Goal: Task Accomplishment & Management: Complete application form

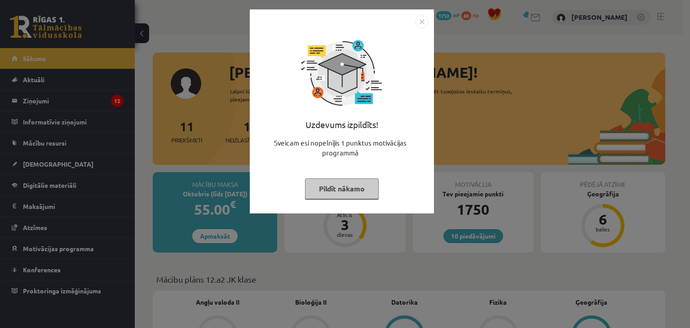
drag, startPoint x: 0, startPoint y: 0, endPoint x: 342, endPoint y: 191, distance: 391.2
click at [342, 191] on button "Pildīt nākamo" at bounding box center [342, 188] width 74 height 21
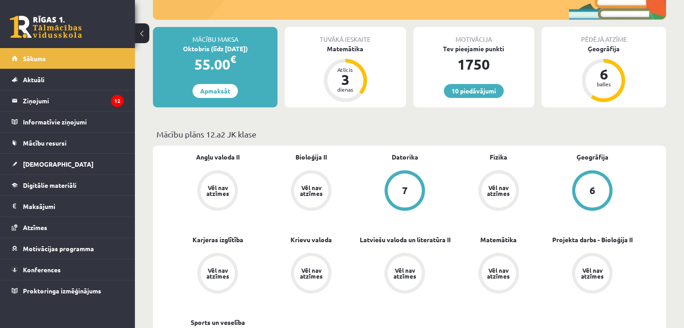
scroll to position [90, 0]
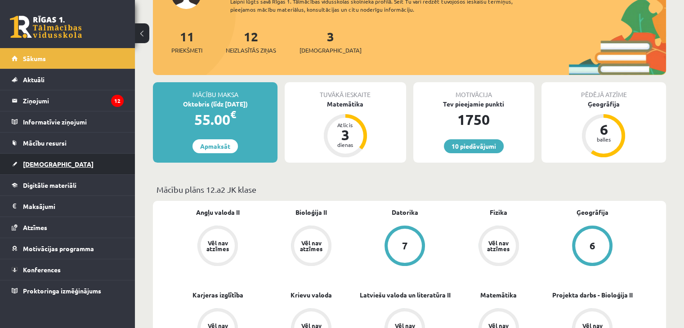
click at [77, 168] on link "[DEMOGRAPHIC_DATA]" at bounding box center [68, 164] width 112 height 21
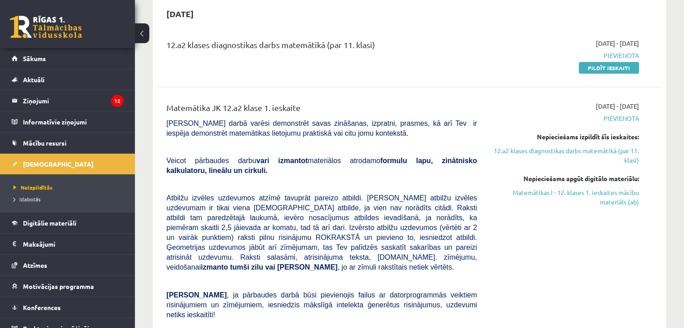
click at [654, 103] on div "Matemātika JK 12.a2 klase 1. ieskaite Pārbaudes darbā varēsi demonstrēt savas z…" at bounding box center [409, 268] width 504 height 351
click at [614, 71] on link "Pildīt ieskaiti" at bounding box center [608, 68] width 60 height 12
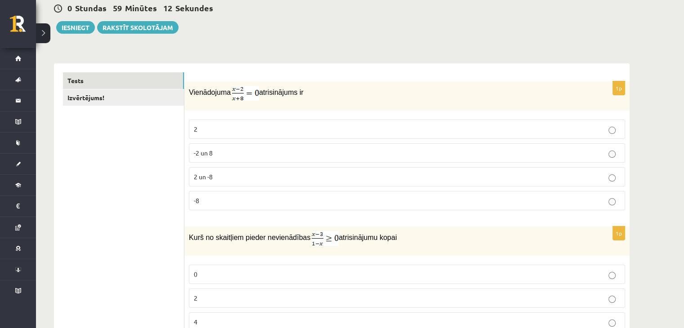
scroll to position [90, 0]
click at [243, 95] on img at bounding box center [245, 92] width 27 height 15
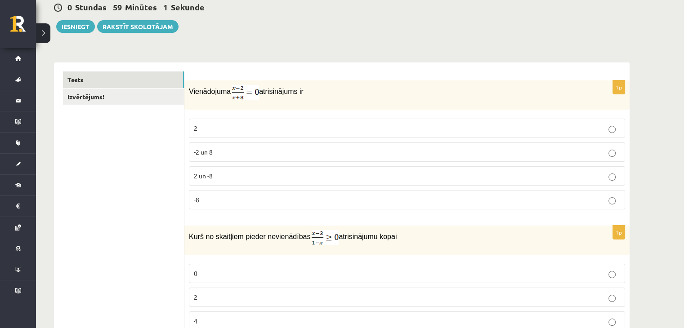
click at [238, 89] on img at bounding box center [245, 92] width 27 height 15
drag, startPoint x: 238, startPoint y: 89, endPoint x: 245, endPoint y: 90, distance: 7.3
click at [245, 90] on img at bounding box center [245, 92] width 27 height 15
drag, startPoint x: 187, startPoint y: 92, endPoint x: 303, endPoint y: 96, distance: 115.6
click at [303, 96] on div "Vienādojuma atrisinājums ir" at bounding box center [406, 94] width 445 height 29
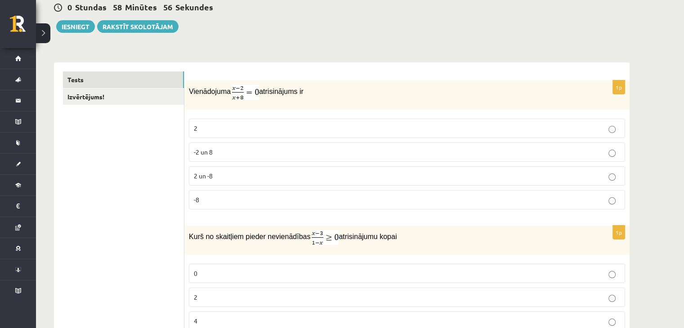
click at [313, 97] on p "Vienādojuma atrisinājums ir" at bounding box center [384, 92] width 391 height 15
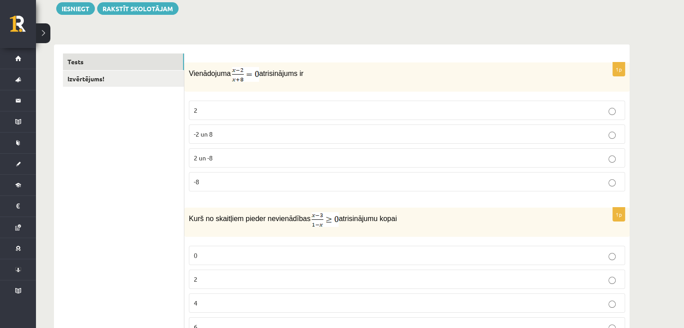
click at [270, 107] on p "2" at bounding box center [407, 110] width 426 height 9
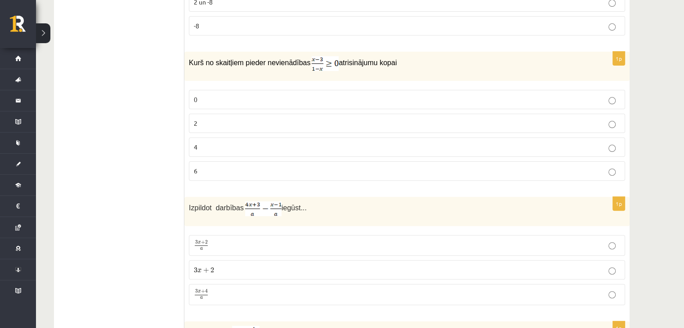
scroll to position [275, 0]
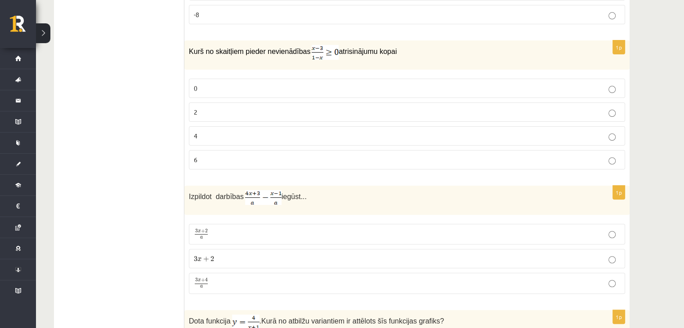
click at [318, 107] on p "2" at bounding box center [407, 111] width 426 height 9
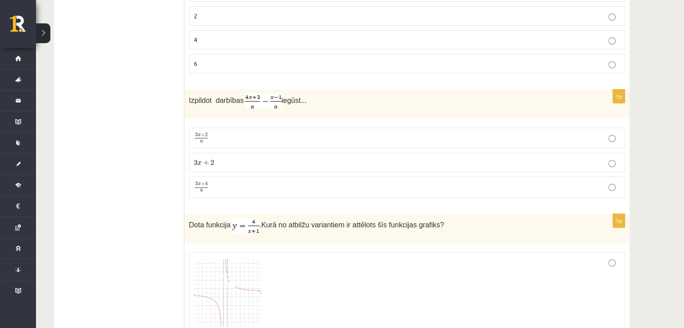
scroll to position [377, 0]
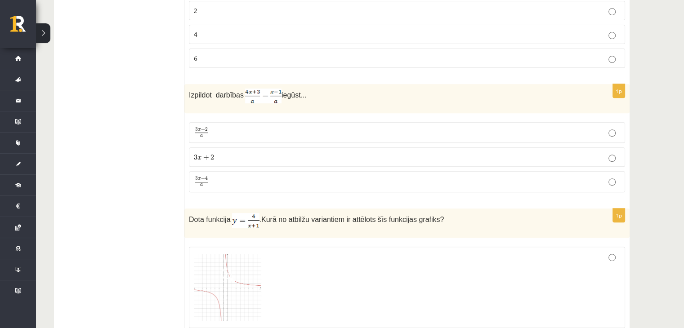
click at [421, 187] on label "3 x + 4 a 3 x + 4 a" at bounding box center [407, 181] width 436 height 21
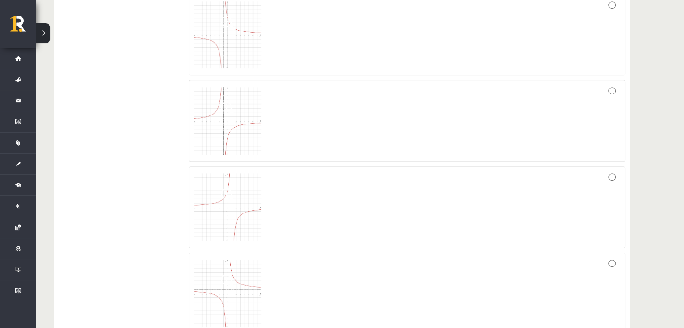
scroll to position [618, 0]
click at [608, 17] on div at bounding box center [407, 46] width 426 height 72
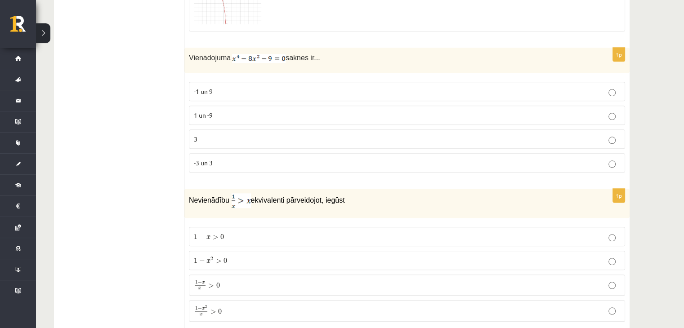
scroll to position [927, 0]
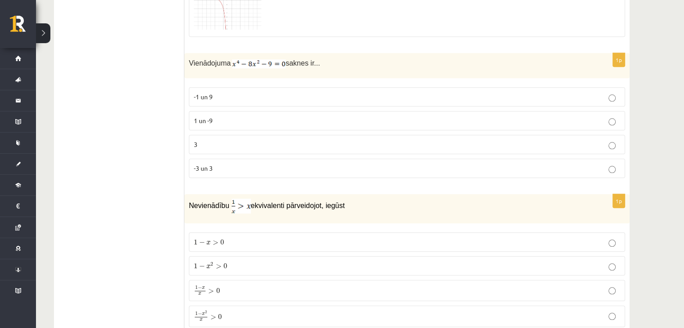
click at [604, 166] on p "-3 un 3" at bounding box center [407, 168] width 426 height 9
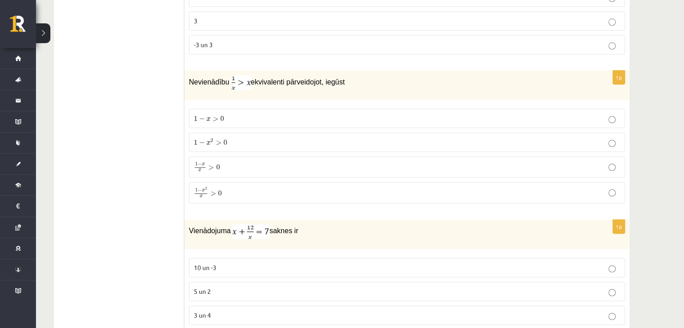
scroll to position [1061, 0]
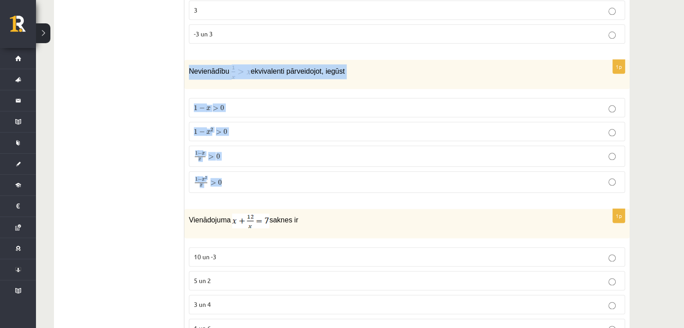
drag, startPoint x: 187, startPoint y: 66, endPoint x: 271, endPoint y: 191, distance: 150.7
click at [271, 191] on div "1p Nevienādību ekvivalenti pārveidojot, iegūst 1 − x > 0 1 − x > 0 1 − x 2 > 0 …" at bounding box center [406, 130] width 445 height 140
copy div "Nevienādību ekvivalenti pārveidojot, iegūst 1 − x > 0 1 − x > 0 1 − x 2 > 0 1 −…"
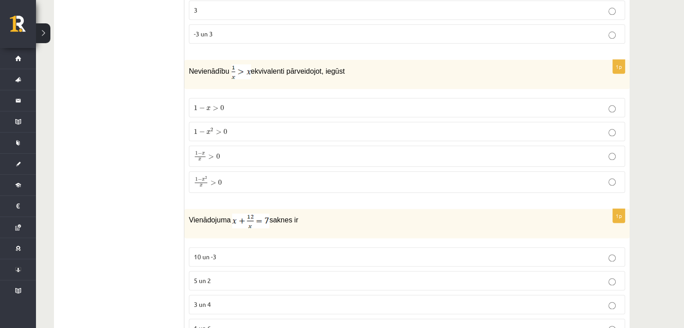
click at [383, 214] on p "Vienādojuma saknes ir" at bounding box center [384, 221] width 391 height 15
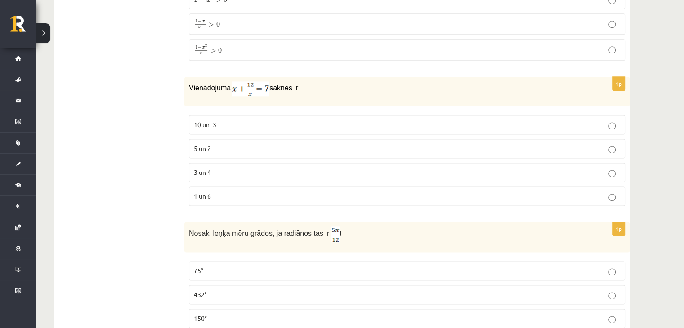
scroll to position [1199, 0]
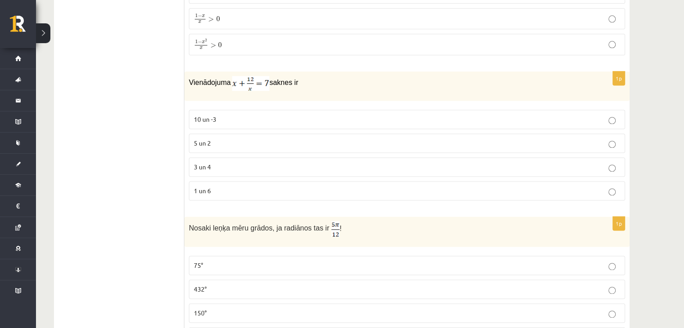
click at [397, 162] on p "3 un 4" at bounding box center [407, 166] width 426 height 9
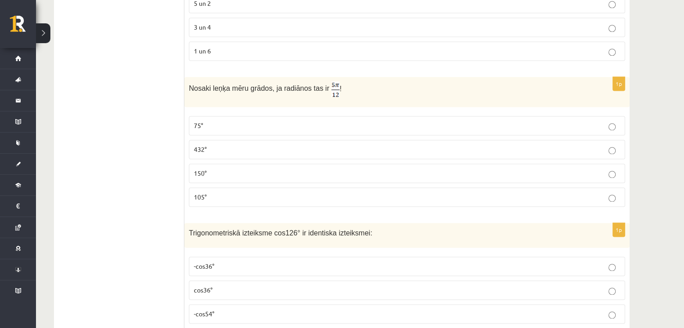
scroll to position [1344, 0]
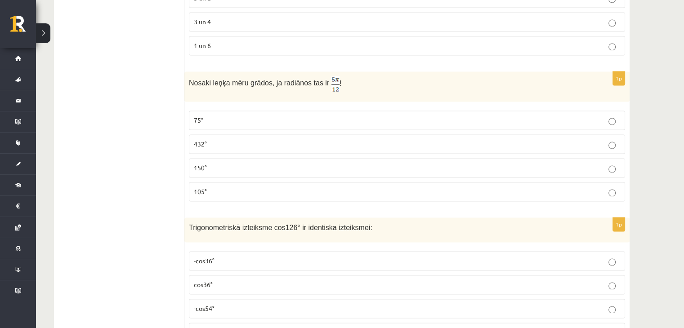
click at [284, 187] on p "105°" at bounding box center [407, 191] width 426 height 9
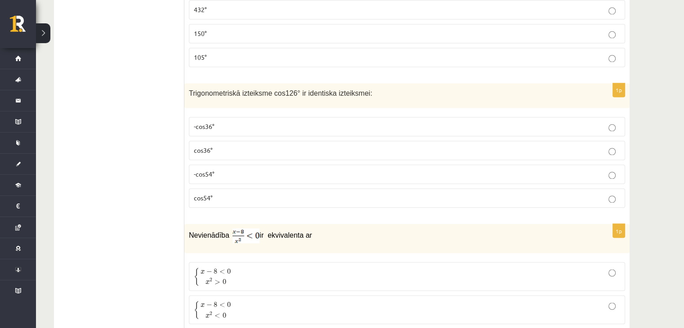
scroll to position [1484, 0]
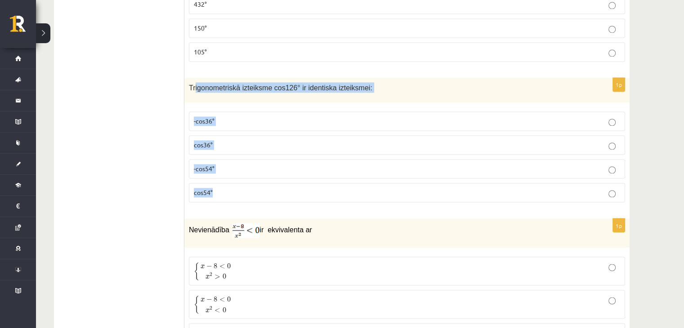
drag, startPoint x: 194, startPoint y: 85, endPoint x: 250, endPoint y: 180, distance: 110.2
click at [250, 180] on div "1p Trigonometriskā izteiksme cos126° ir identiska izteiksmei: -cos36° cos36° -c…" at bounding box center [406, 144] width 445 height 132
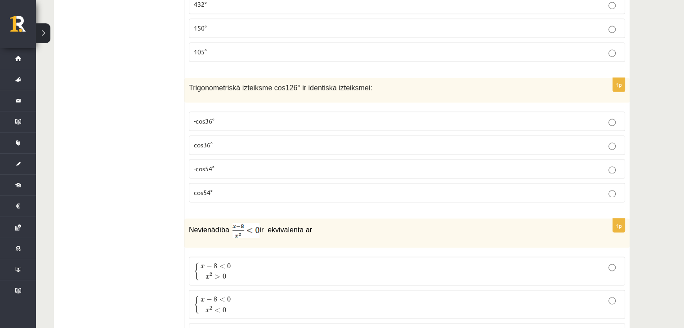
click at [191, 85] on p "Trigonometriskā izteiksme cos126° ir identiska izteiksmei:" at bounding box center [384, 87] width 391 height 10
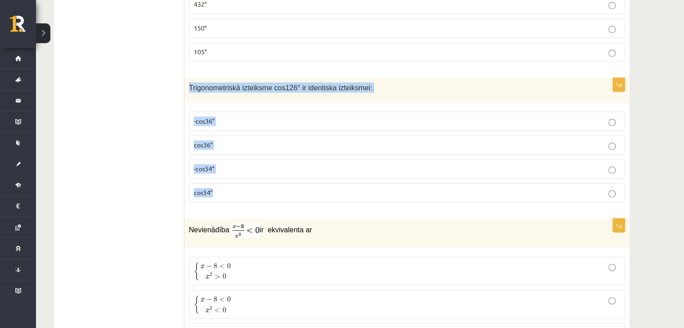
drag, startPoint x: 190, startPoint y: 82, endPoint x: 235, endPoint y: 183, distance: 110.4
click at [235, 183] on div "1p Trigonometriskā izteiksme cos126° ir identiska izteiksmei: -cos36° cos36° -c…" at bounding box center [406, 144] width 445 height 132
copy div "Trigonometriskā izteiksme cos126° ir identiska izteiksmei: -cos36° cos36° -cos5…"
click at [241, 167] on label "-cos54°" at bounding box center [407, 168] width 436 height 19
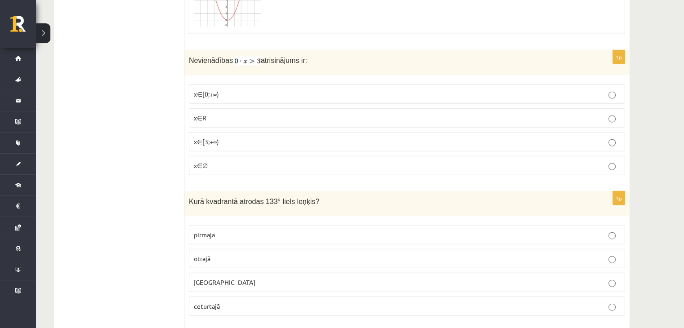
scroll to position [2149, 0]
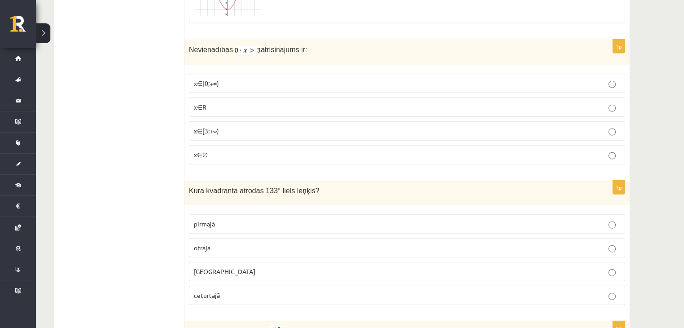
click at [212, 150] on p "x∈∅" at bounding box center [407, 154] width 426 height 9
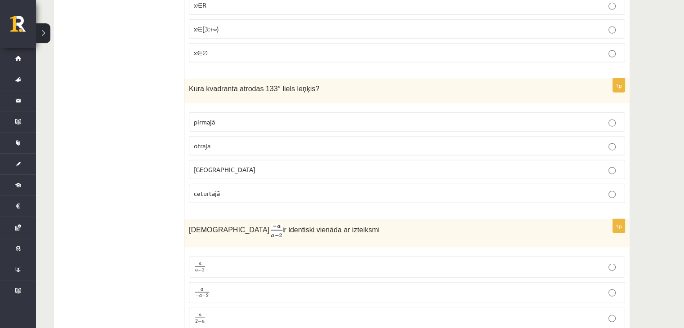
scroll to position [2245, 0]
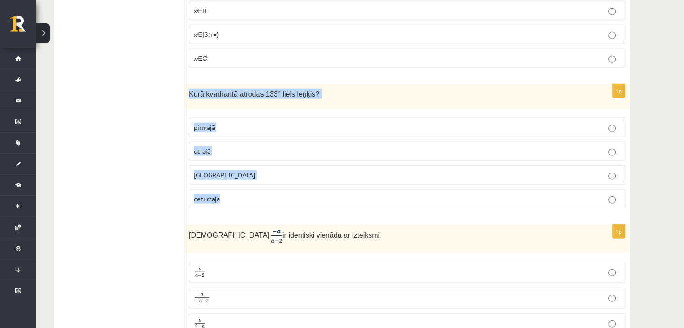
drag, startPoint x: 189, startPoint y: 83, endPoint x: 249, endPoint y: 199, distance: 130.9
click at [249, 199] on div "1p Kurā kvadrantā atrodas 133° liels leņķis? pirmajā otrajā trešajā ceturtajā" at bounding box center [406, 150] width 445 height 132
copy div "Kurā kvadrantā atrodas 133° liels leņķis? pirmajā otrajā trešajā ceturtajā"
click at [234, 147] on p "otrajā" at bounding box center [407, 151] width 426 height 9
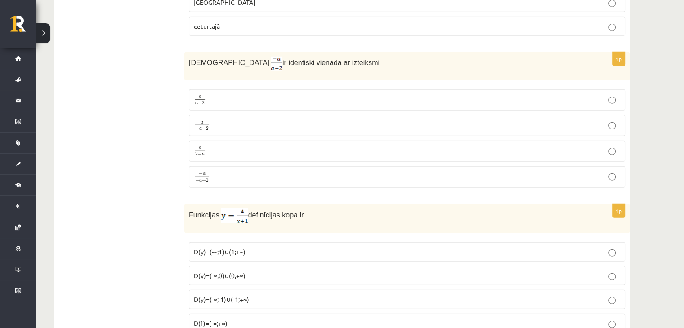
scroll to position [2434, 0]
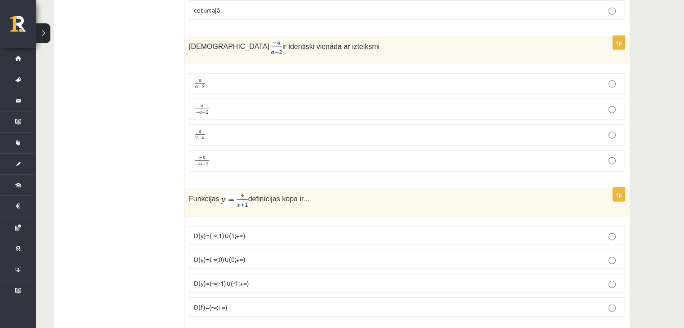
click at [214, 104] on p "a − a − 2 a − a − 2" at bounding box center [407, 109] width 426 height 11
click at [238, 155] on p "− a − a + 2 − a − a + 2" at bounding box center [407, 161] width 426 height 12
click at [271, 78] on p "a a + 2 a a + 2" at bounding box center [407, 83] width 426 height 11
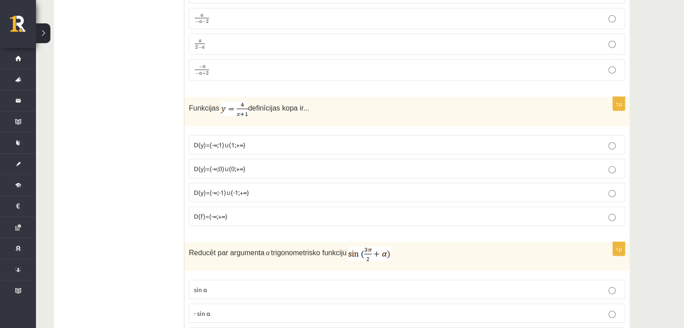
scroll to position [2536, 0]
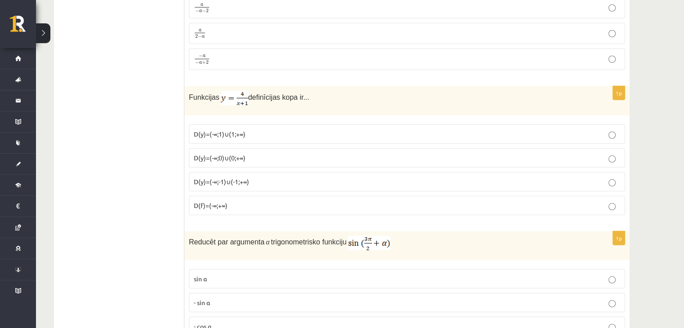
click at [271, 125] on label "D(y)=(-∞;1)∪(1;+∞)" at bounding box center [407, 134] width 436 height 19
click at [256, 196] on label "D(f)=(-∞;+∞)" at bounding box center [407, 205] width 436 height 19
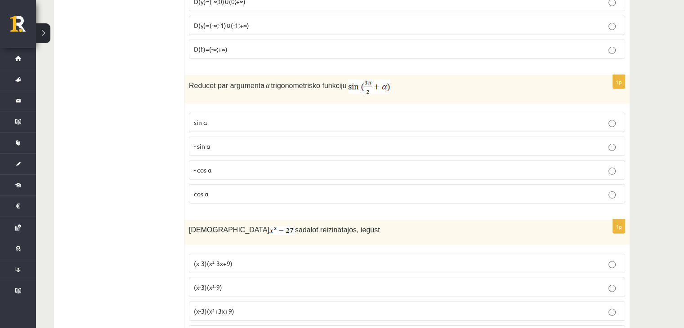
scroll to position [2703, 0]
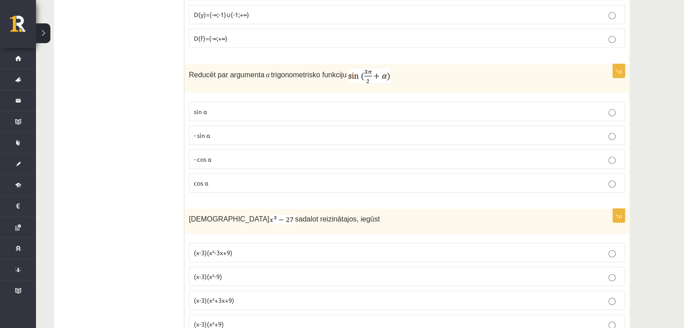
click at [256, 155] on p "- cos ⁡α" at bounding box center [407, 159] width 426 height 9
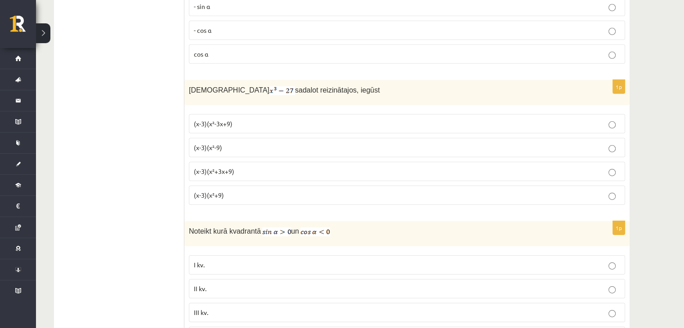
scroll to position [2837, 0]
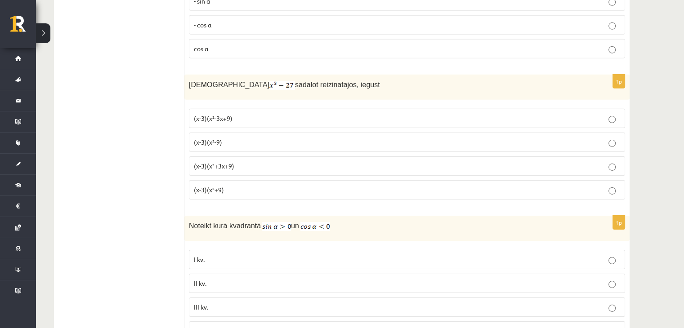
click at [284, 161] on p "(x-3)(x²+3x+9)" at bounding box center [407, 165] width 426 height 9
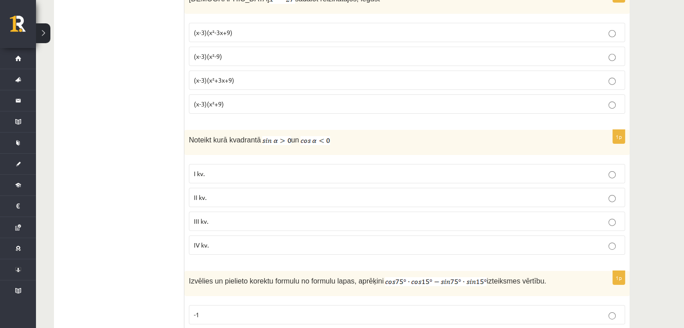
scroll to position [2934, 0]
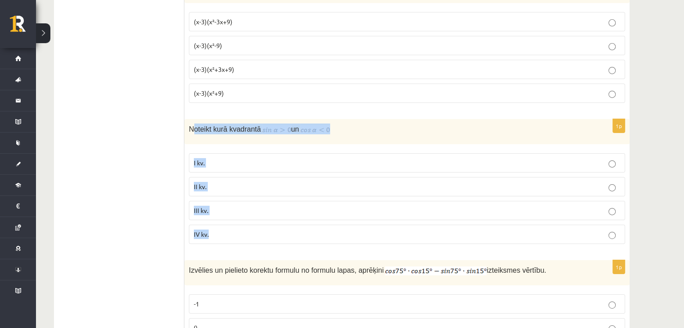
drag, startPoint x: 196, startPoint y: 122, endPoint x: 243, endPoint y: 232, distance: 120.0
click at [243, 232] on div "1p Noteikt kurā kvadrantā un I kv. II kv. III kv. IV kv." at bounding box center [406, 185] width 445 height 132
click at [188, 119] on div "Noteikt kurā kvadrantā un" at bounding box center [406, 131] width 445 height 25
drag, startPoint x: 188, startPoint y: 112, endPoint x: 264, endPoint y: 210, distance: 123.6
click at [264, 210] on div "1p Noteikt kurā kvadrantā un I kv. II kv. III kv. IV kv." at bounding box center [406, 185] width 445 height 132
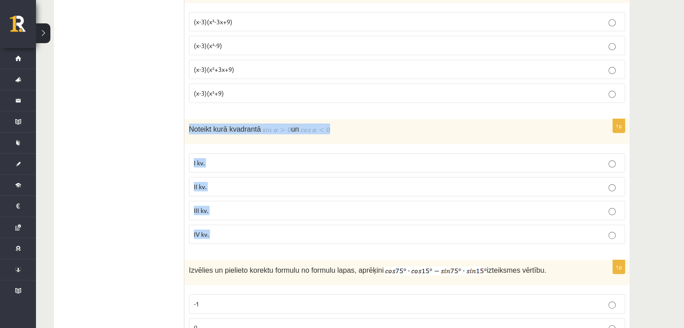
copy form "Noteikt kurā kvadrantā un I kv. II kv. III kv. IV kv."
click at [406, 124] on p "Noteikt kurā kvadrantā un" at bounding box center [384, 129] width 391 height 11
click at [234, 182] on p "II kv." at bounding box center [407, 186] width 426 height 9
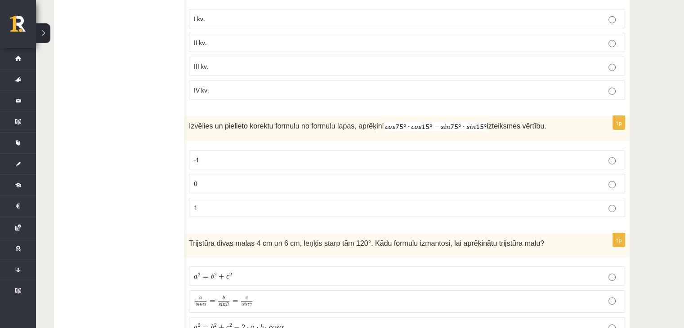
scroll to position [3083, 0]
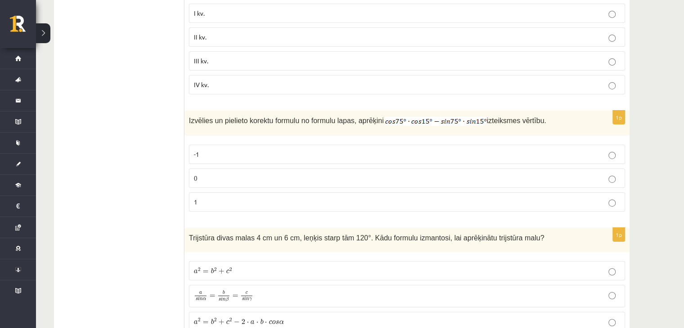
click at [583, 173] on p "0" at bounding box center [407, 177] width 426 height 9
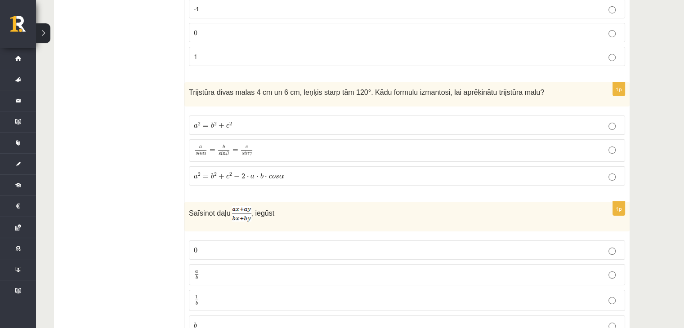
scroll to position [3245, 0]
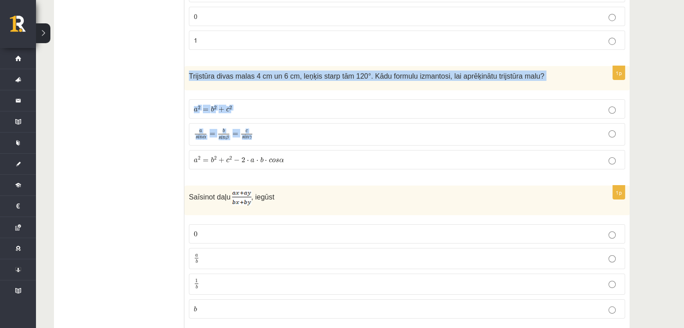
drag, startPoint x: 190, startPoint y: 62, endPoint x: 286, endPoint y: 129, distance: 116.7
click at [286, 129] on div "1p Trijstūra divas malas 4 cm un 6 cm, leņķis starp tām 120°. Kādu formulu izma…" at bounding box center [406, 121] width 445 height 111
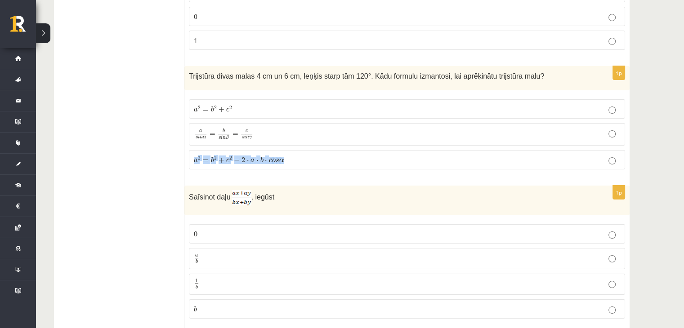
drag, startPoint x: 286, startPoint y: 129, endPoint x: 291, endPoint y: 133, distance: 7.0
click at [291, 133] on fieldset "a 2 = b 2 + c 2 a 2 = b 2 + c 2 a s i n α = b s i n β = c s i n γ a s i n α = b…" at bounding box center [407, 133] width 436 height 77
click at [190, 72] on span "Trijstūra divas malas 4 cm un 6 cm, leņķis starp tām 120°. Kādu formulu izmanto…" at bounding box center [366, 76] width 355 height 8
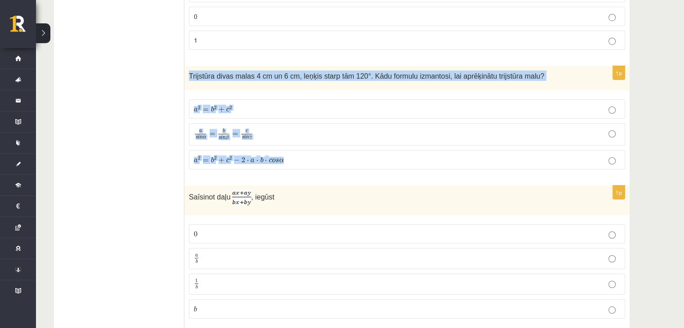
drag, startPoint x: 188, startPoint y: 56, endPoint x: 306, endPoint y: 137, distance: 142.9
click at [306, 137] on div "1p Trijstūra divas malas 4 cm un 6 cm, leņķis starp tām 120°. Kādu formulu izma…" at bounding box center [406, 121] width 445 height 111
copy div "Trijstūra divas malas 4 cm un 6 cm, leņķis starp tām 120°. Kādu formulu izmanto…"
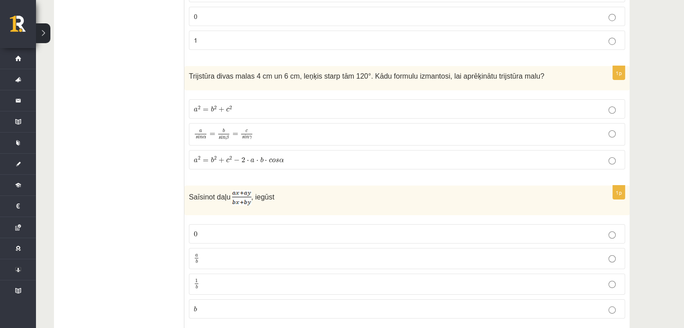
click at [236, 150] on label "a 2 = b 2 + c 2 − 2 ⋅ a ⋅ b ⋅ c o s α a 2 = b 2 + c 2 − 2 ⋅ a ⋅ b ⋅ c o s α" at bounding box center [407, 159] width 436 height 19
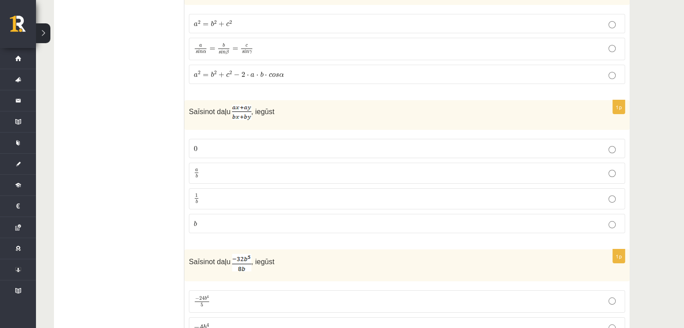
scroll to position [3336, 0]
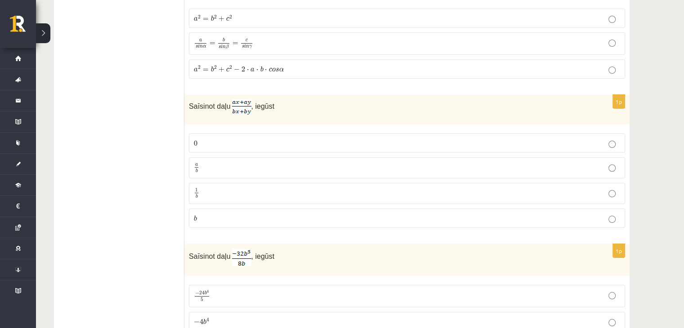
click at [327, 162] on p "a b a b" at bounding box center [407, 167] width 426 height 11
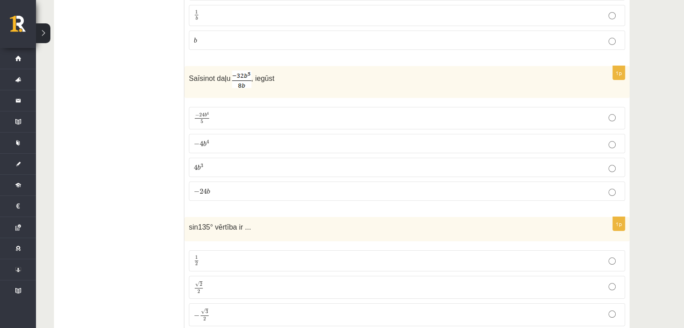
scroll to position [3525, 0]
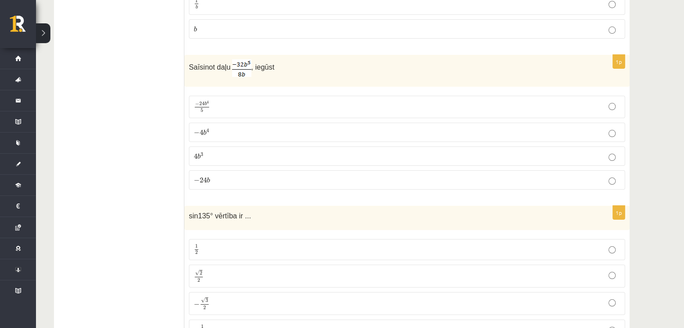
click at [399, 128] on p "− 4 b 4 − 4 b 4" at bounding box center [407, 132] width 426 height 9
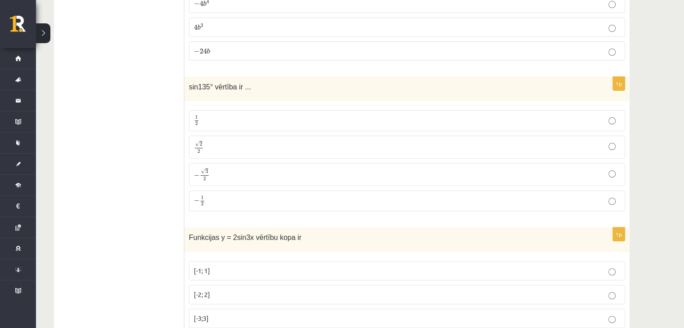
scroll to position [3670, 0]
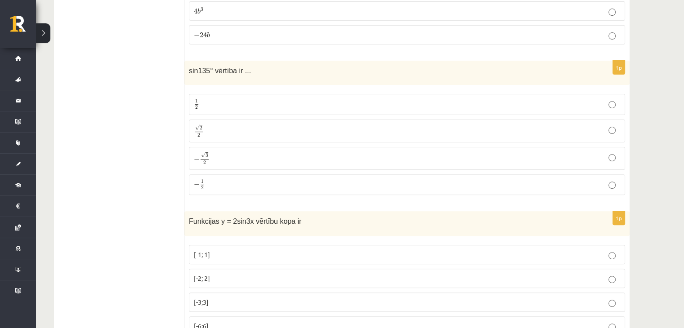
click at [303, 125] on p "√ 2 2 2 2" at bounding box center [407, 131] width 426 height 13
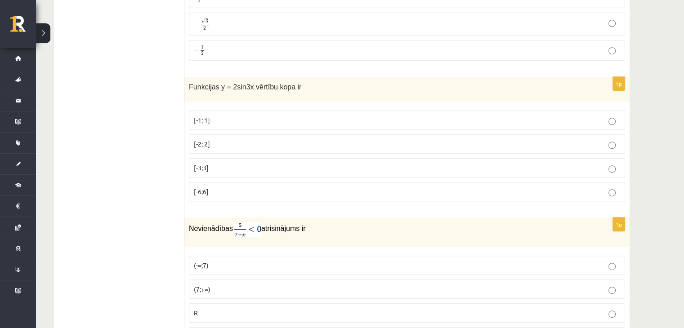
scroll to position [3821, 0]
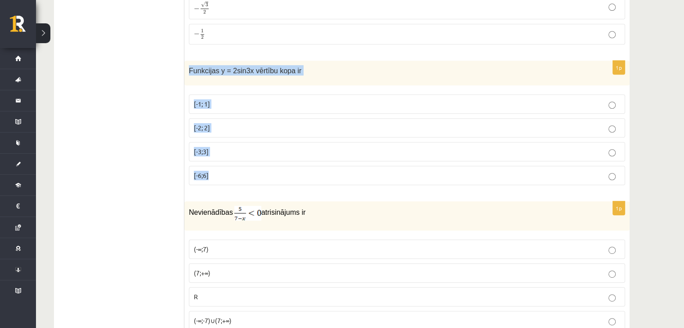
drag, startPoint x: 186, startPoint y: 49, endPoint x: 271, endPoint y: 160, distance: 140.7
click at [271, 160] on div "1p Funkcijas y = 2sin3x vērtību kopa ir [-1; 1] [-2; 2] [-3;3] [-6;6]" at bounding box center [406, 127] width 445 height 132
copy div "Funkcijas y = 2sin3x vērtību kopa ir [-1; 1] [-2; 2] [-3;3] [-6;6]"
click at [217, 123] on p "[-2; 2]" at bounding box center [407, 127] width 426 height 9
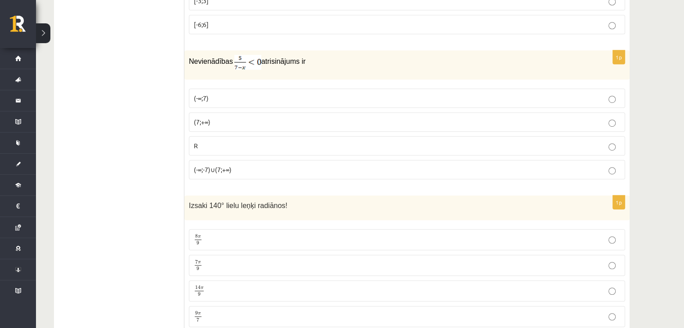
scroll to position [3977, 0]
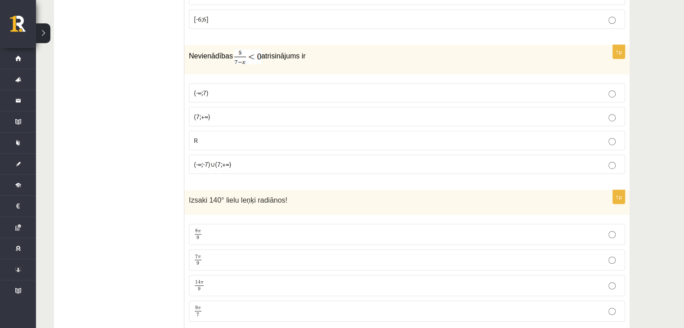
click at [223, 112] on p "(7;+∞)" at bounding box center [407, 116] width 426 height 9
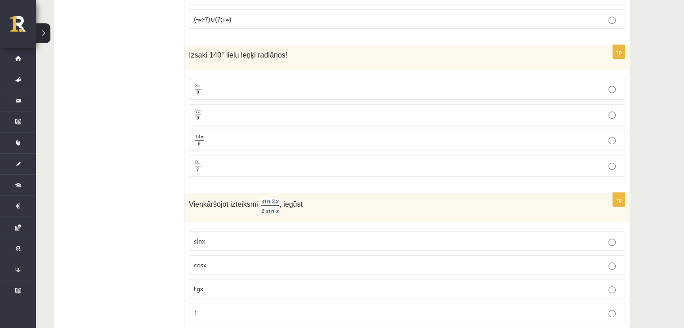
scroll to position [4128, 0]
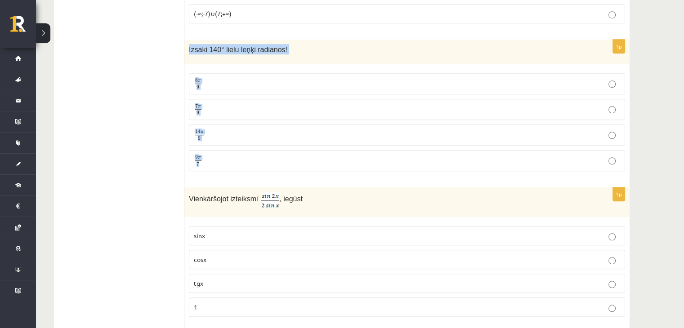
drag, startPoint x: 187, startPoint y: 27, endPoint x: 243, endPoint y: 134, distance: 120.2
click at [243, 134] on div "1p Izsaki 140° lielu leņķi radiānos! 8 π 9 8 π 9 7 π 9 7 π 9 14 π 9 14 π 9 9 π …" at bounding box center [406, 109] width 445 height 139
copy div "Izsaki 140° lielu leņķi radiānos! 8 π 9 8 π 9 7 π 9 7 π 9 14 π 9 14 π 9 9 π 7"
click at [196, 104] on span "7 π 9" at bounding box center [198, 109] width 9 height 10
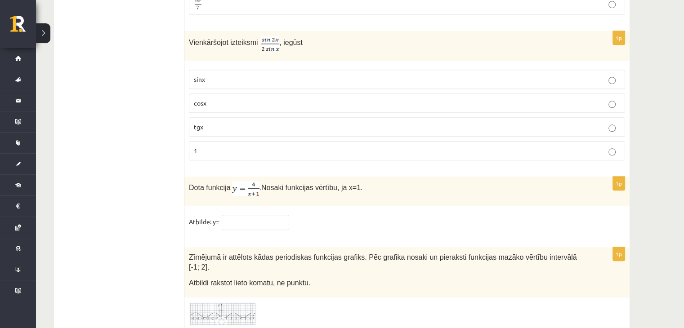
scroll to position [4295, 0]
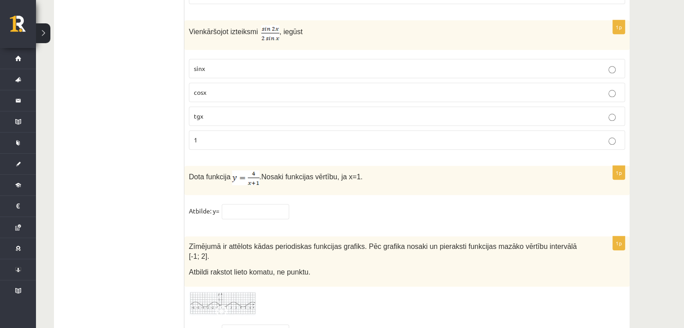
click at [338, 88] on p "cosx" at bounding box center [407, 92] width 426 height 9
click at [266, 204] on fieldset "Atbilde: y=" at bounding box center [407, 213] width 436 height 19
click at [265, 204] on input "text" at bounding box center [255, 211] width 67 height 15
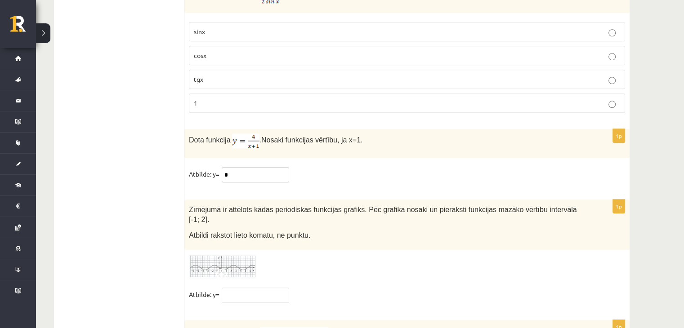
scroll to position [4380, 0]
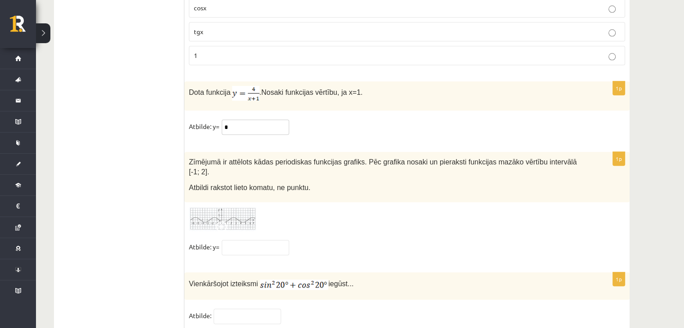
type input "*"
click at [239, 207] on img at bounding box center [222, 219] width 67 height 25
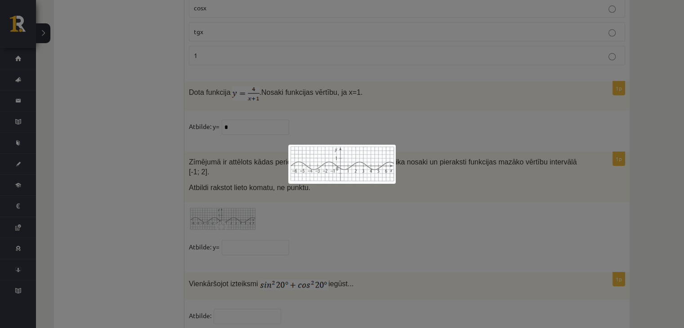
click at [275, 198] on div at bounding box center [342, 164] width 684 height 328
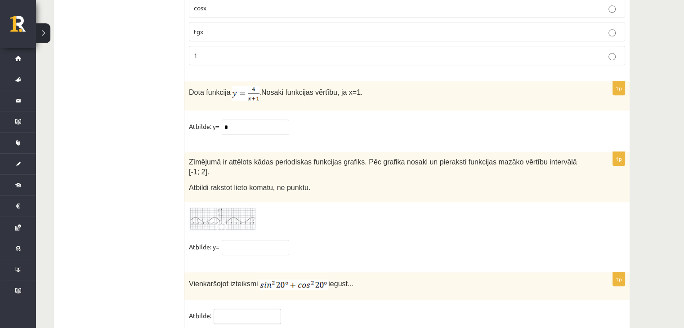
click at [251, 309] on input "text" at bounding box center [247, 316] width 67 height 15
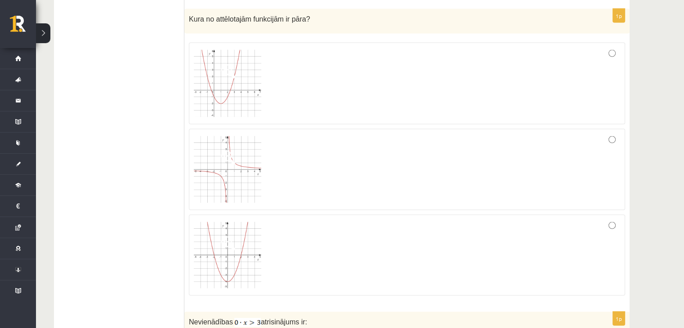
scroll to position [1871, 0]
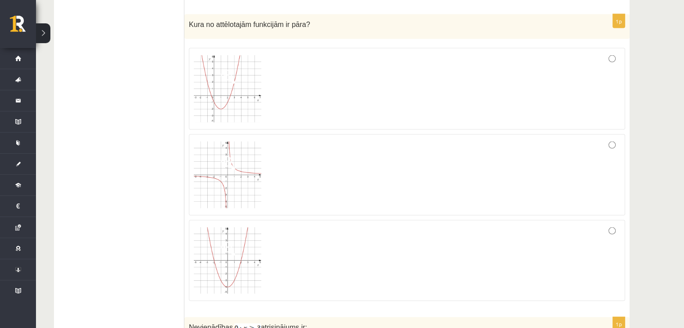
type input "*"
click at [289, 109] on div at bounding box center [407, 89] width 426 height 72
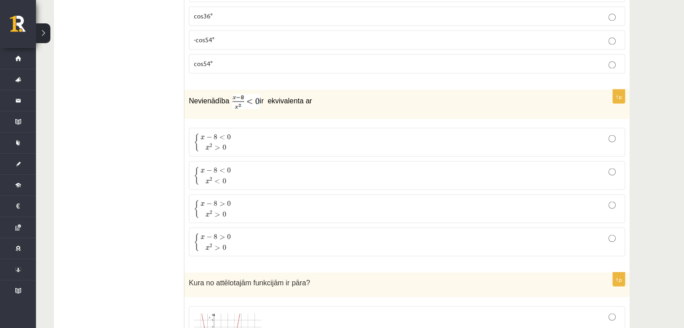
scroll to position [1624, 0]
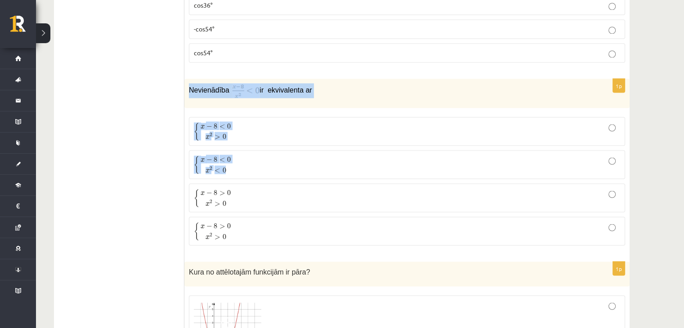
drag, startPoint x: 189, startPoint y: 80, endPoint x: 267, endPoint y: 152, distance: 106.2
click at [267, 152] on div "1p Nevienādība ir ekvivalenta ar { x − 8 < 0 x 2 > 0 { x − 8 < 0 x 2 > 0 { x − …" at bounding box center [406, 166] width 445 height 174
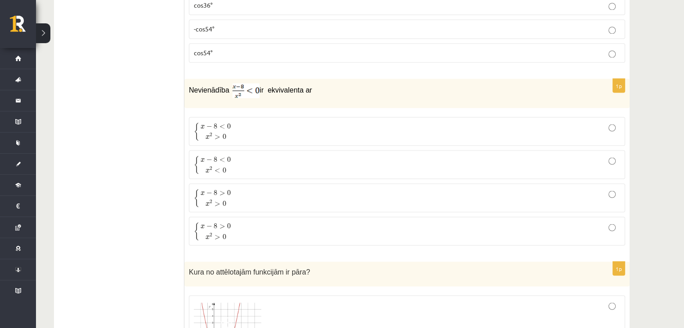
click at [555, 122] on p "{ x − 8 < 0 x 2 > 0 { x − 8 < 0 x 2 > 0" at bounding box center [407, 131] width 426 height 19
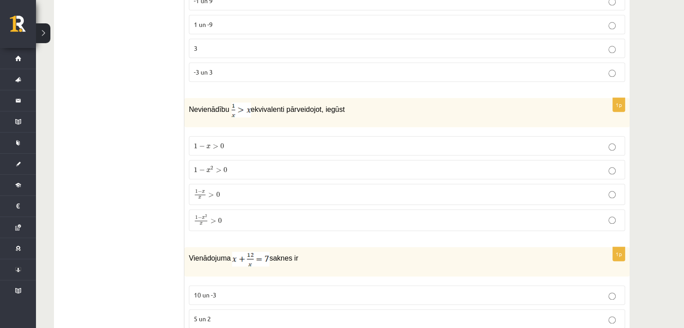
scroll to position [1055, 0]
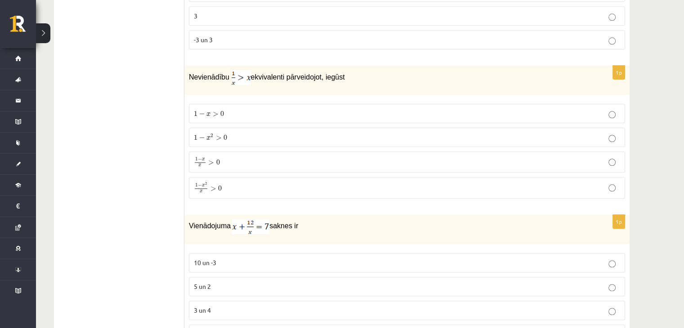
click at [448, 137] on p "1 − x 2 > 0 1 − x 2 > 0" at bounding box center [407, 137] width 426 height 9
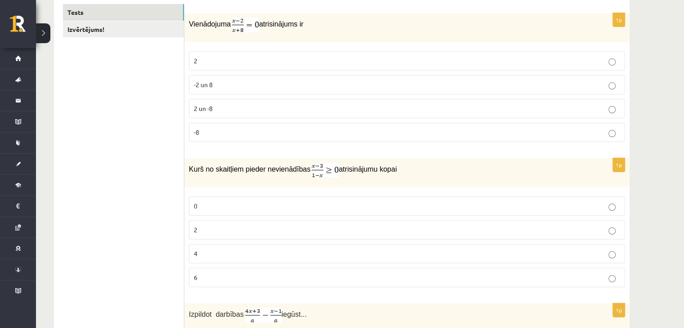
scroll to position [125, 0]
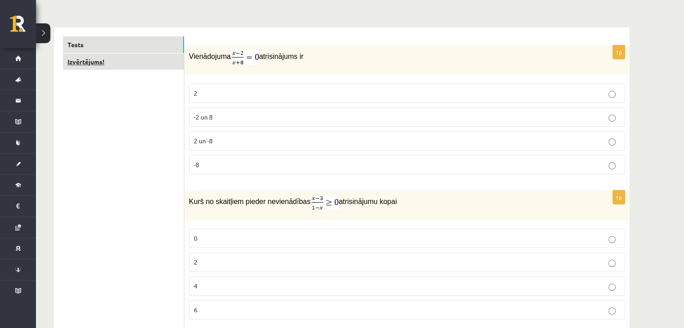
click at [147, 62] on link "Izvērtējums!" at bounding box center [123, 61] width 121 height 17
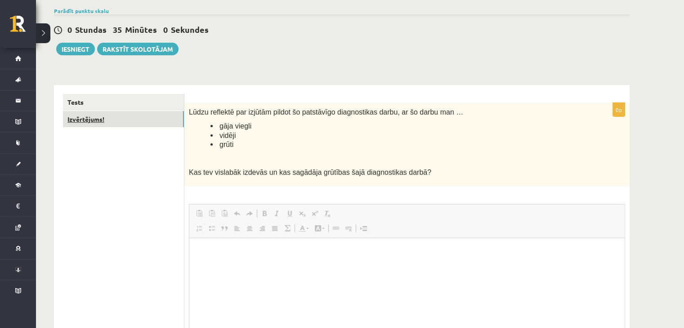
scroll to position [0, 0]
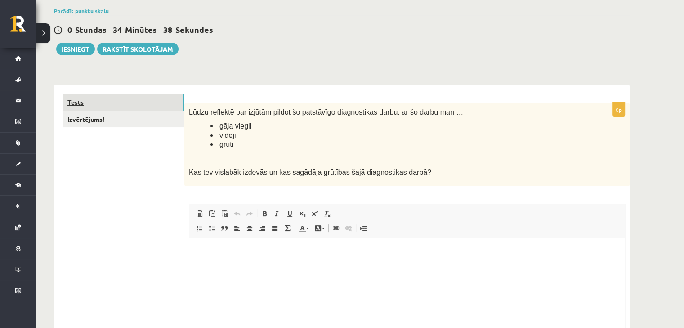
click at [152, 99] on link "Tests" at bounding box center [123, 102] width 121 height 17
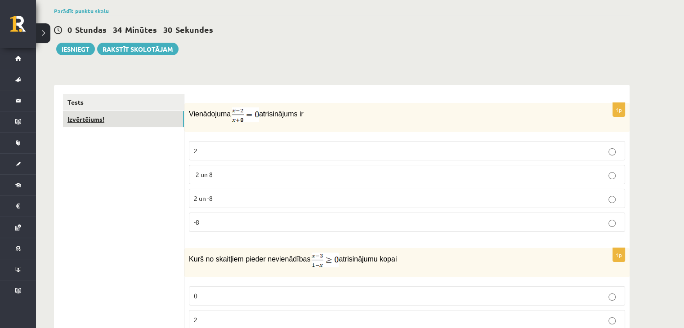
click at [102, 113] on link "Izvērtējums!" at bounding box center [123, 119] width 121 height 17
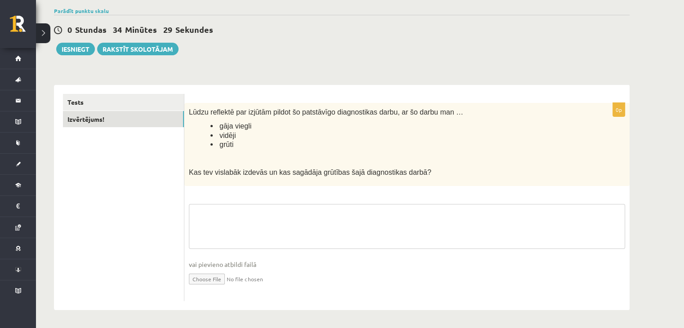
click at [218, 211] on textarea at bounding box center [407, 226] width 436 height 45
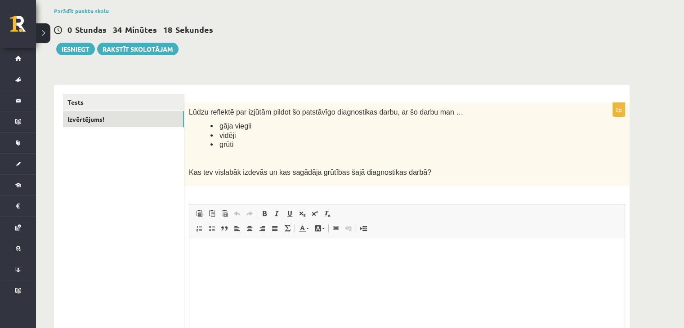
click at [207, 245] on html at bounding box center [406, 251] width 435 height 27
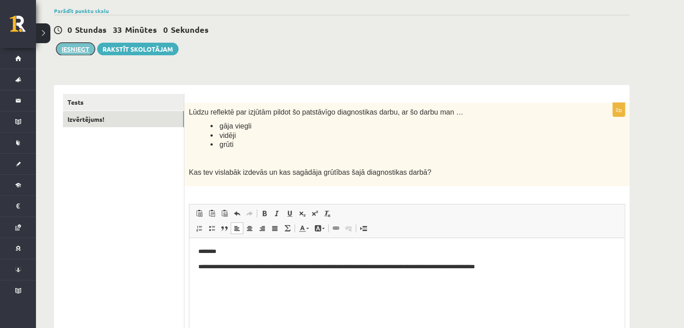
click at [83, 49] on button "Iesniegt" at bounding box center [75, 49] width 39 height 13
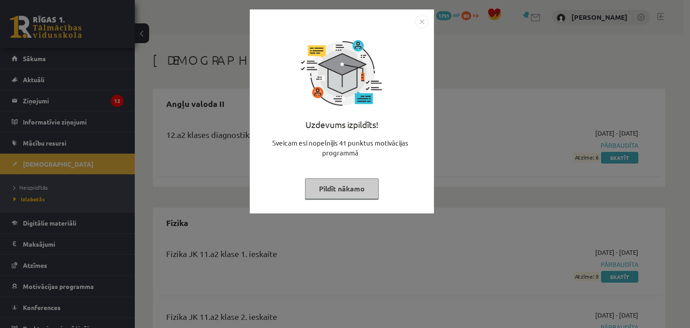
click at [358, 185] on button "Pildīt nākamo" at bounding box center [342, 188] width 74 height 21
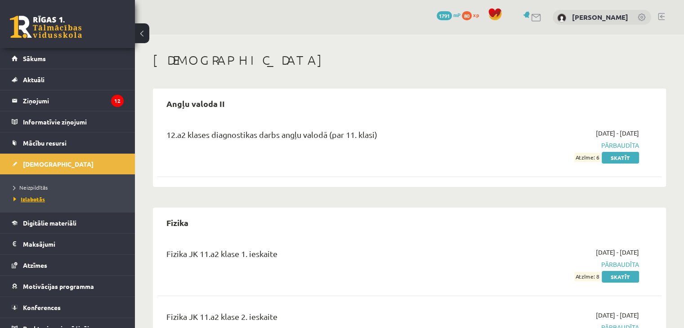
click at [43, 196] on span "Izlabotās" at bounding box center [28, 199] width 31 height 7
